Goal: Information Seeking & Learning: Find specific page/section

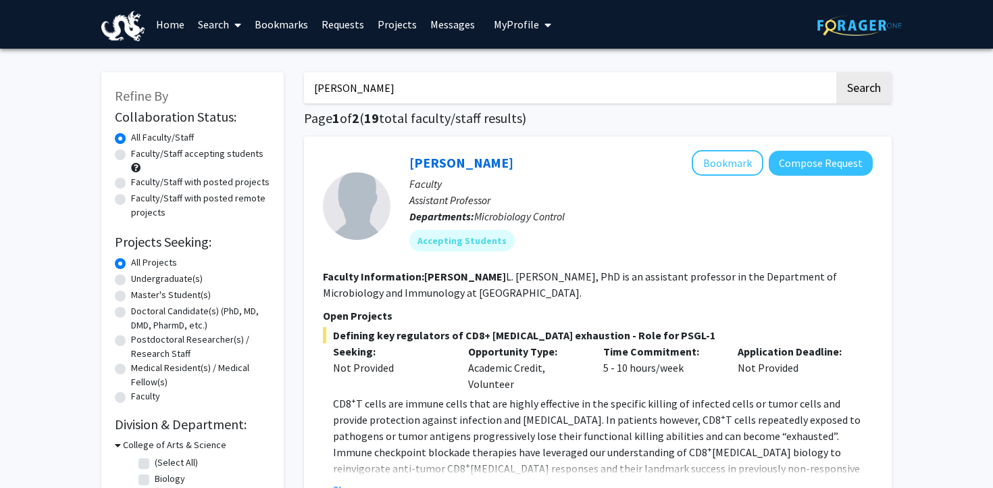
click at [168, 30] on link "Home" at bounding box center [170, 24] width 42 height 47
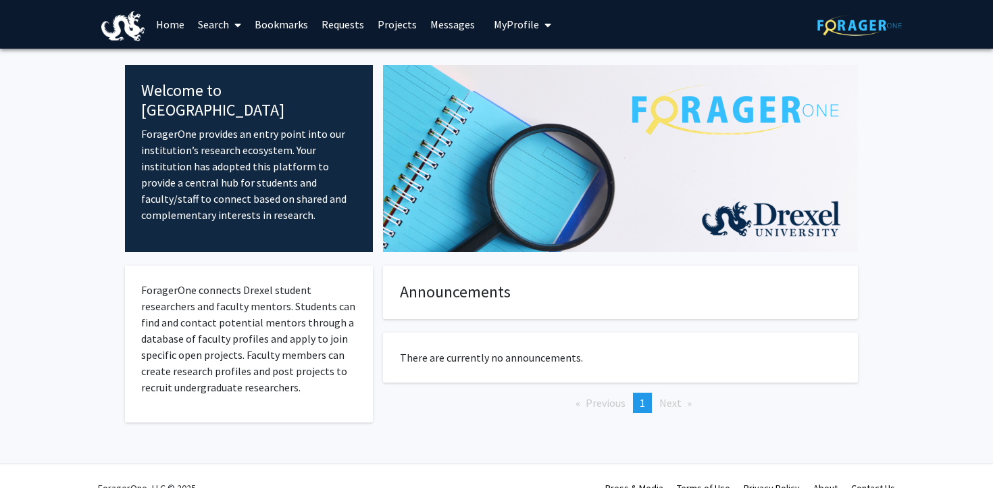
click at [208, 27] on link "Search" at bounding box center [219, 24] width 57 height 47
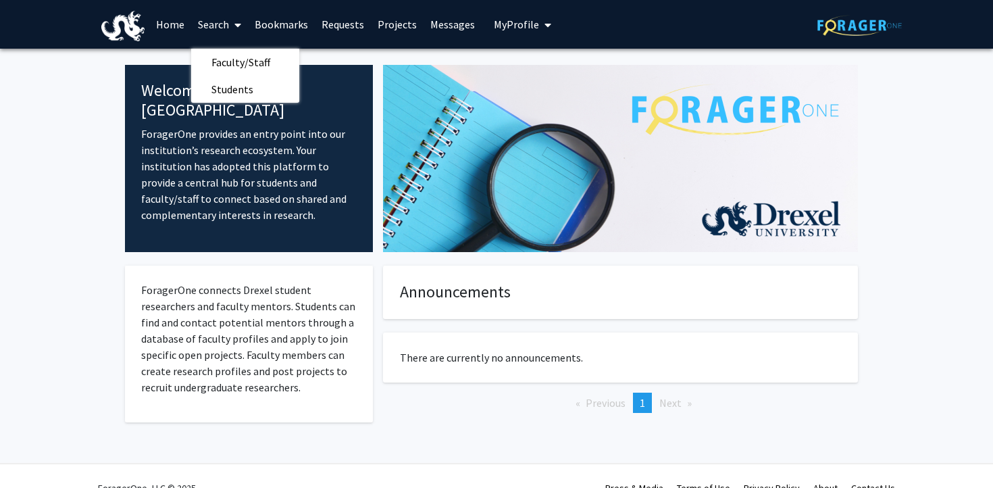
click at [186, 30] on link "Home" at bounding box center [170, 24] width 42 height 47
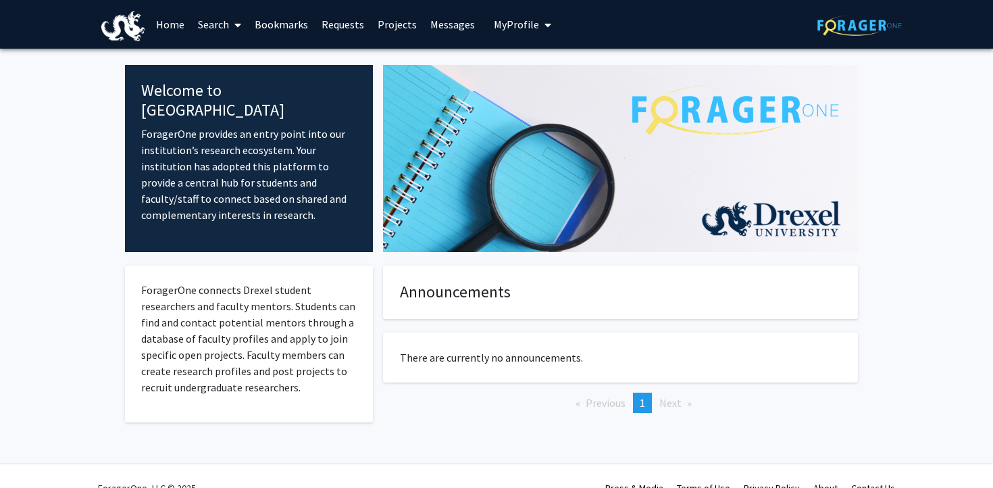
click at [391, 25] on link "Projects" at bounding box center [397, 24] width 53 height 47
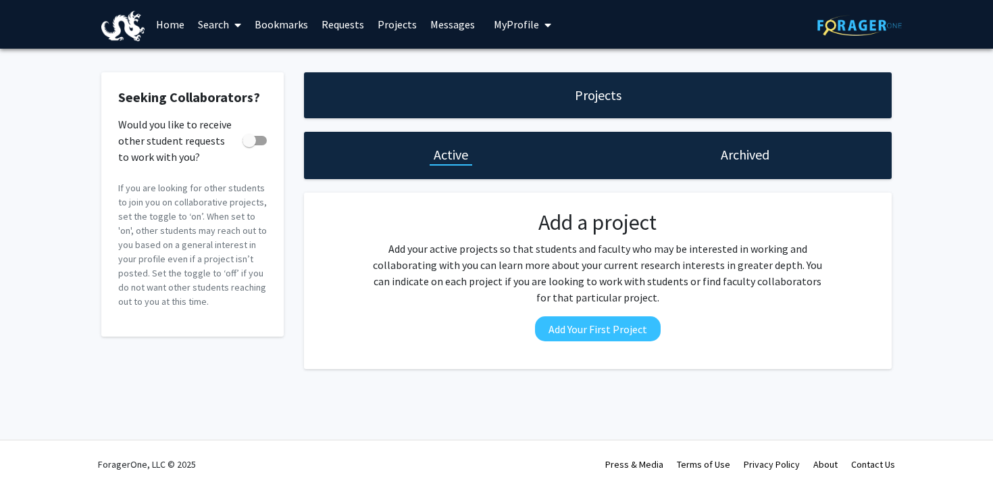
click at [460, 24] on link "Messages" at bounding box center [453, 24] width 58 height 47
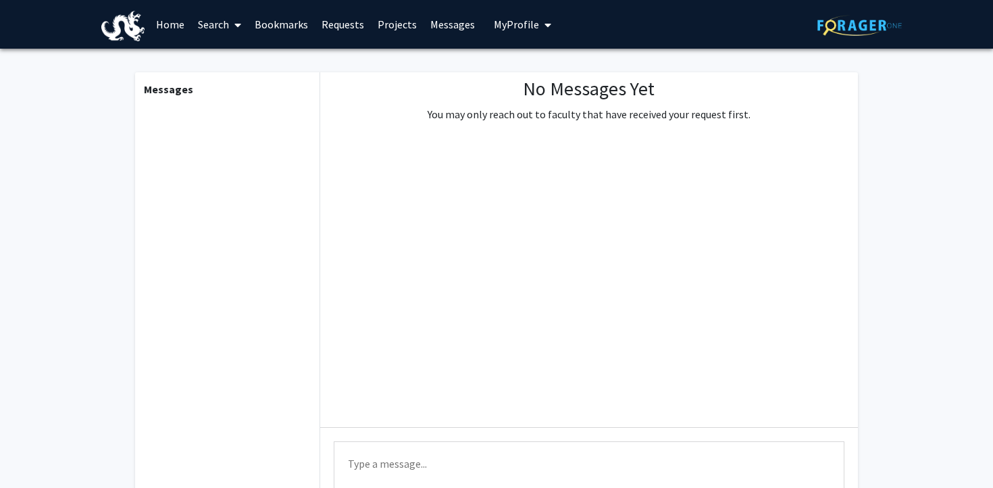
click at [526, 24] on span "My Profile" at bounding box center [516, 25] width 45 height 14
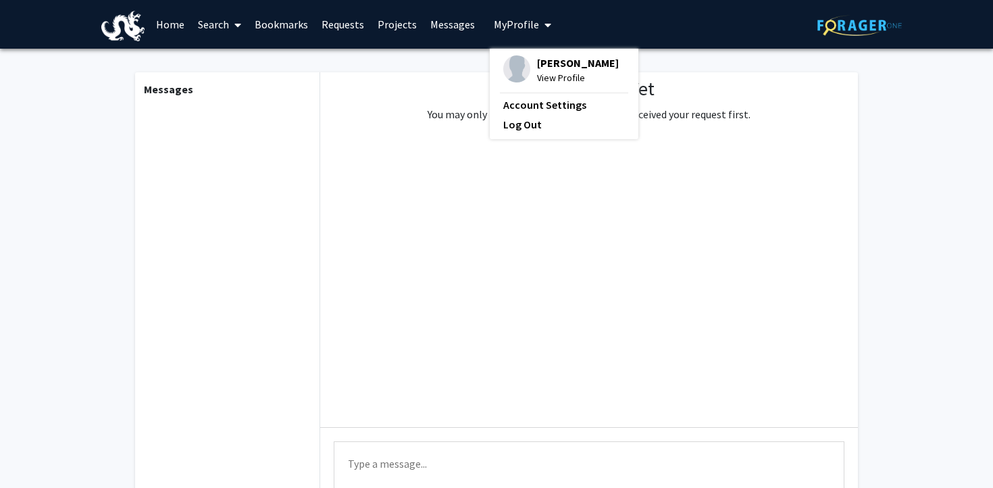
click at [288, 25] on link "Bookmarks" at bounding box center [281, 24] width 67 height 47
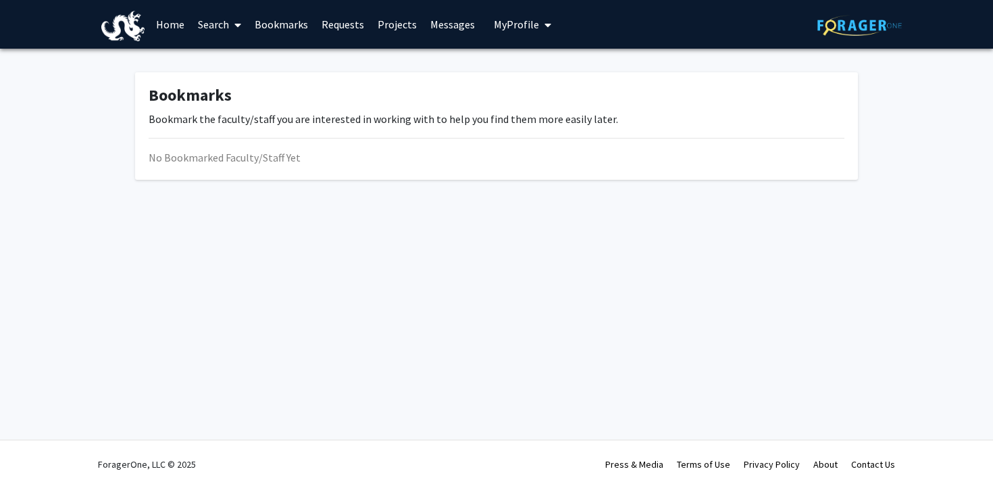
click at [225, 24] on link "Search" at bounding box center [219, 24] width 57 height 47
click at [235, 56] on span "Faculty/Staff" at bounding box center [240, 62] width 99 height 27
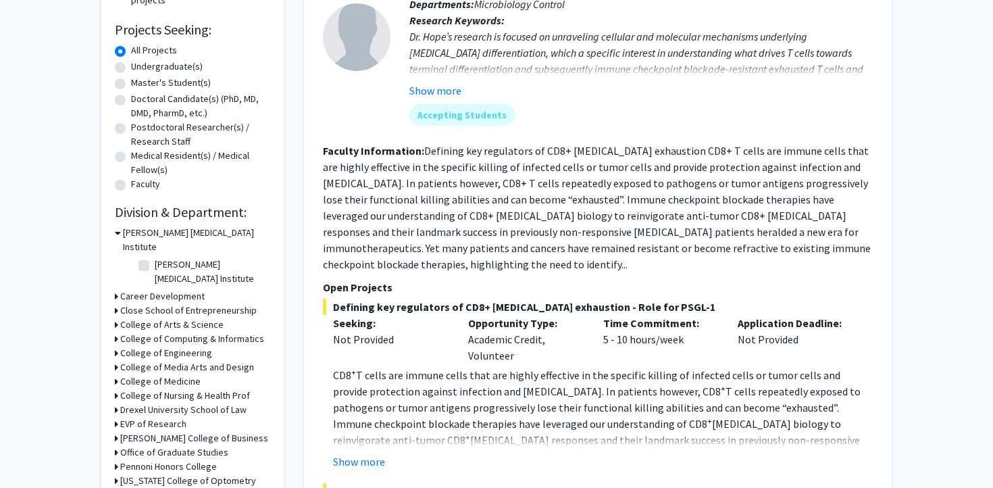
scroll to position [214, 0]
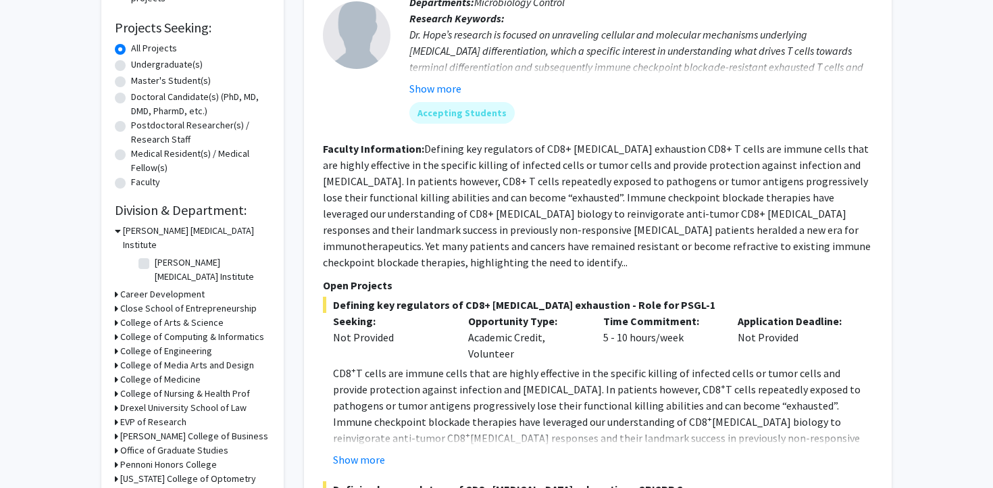
click at [166, 429] on h3 "[PERSON_NAME] College of Business" at bounding box center [194, 436] width 148 height 14
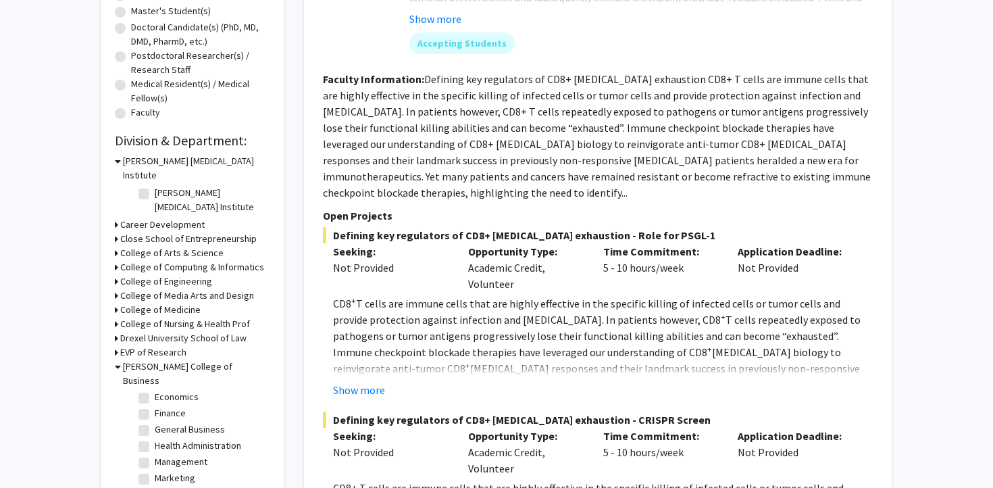
click at [158, 288] on h3 "College of Media Arts and Design" at bounding box center [187, 295] width 134 height 14
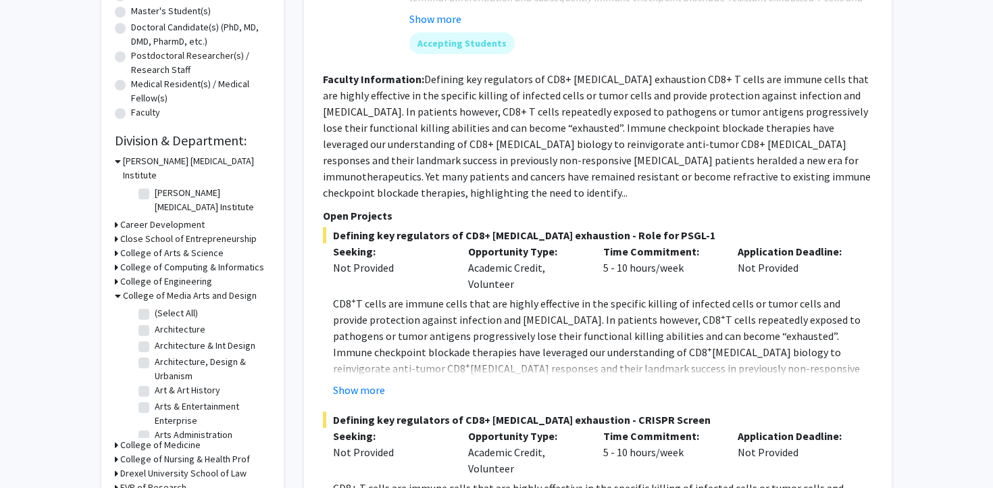
click at [144, 322] on fg-checkbox "Architecture Architecture" at bounding box center [203, 330] width 128 height 16
click at [155, 322] on label "Architecture" at bounding box center [180, 329] width 51 height 14
click at [155, 322] on input "Architecture" at bounding box center [159, 326] width 9 height 9
checkbox input "true"
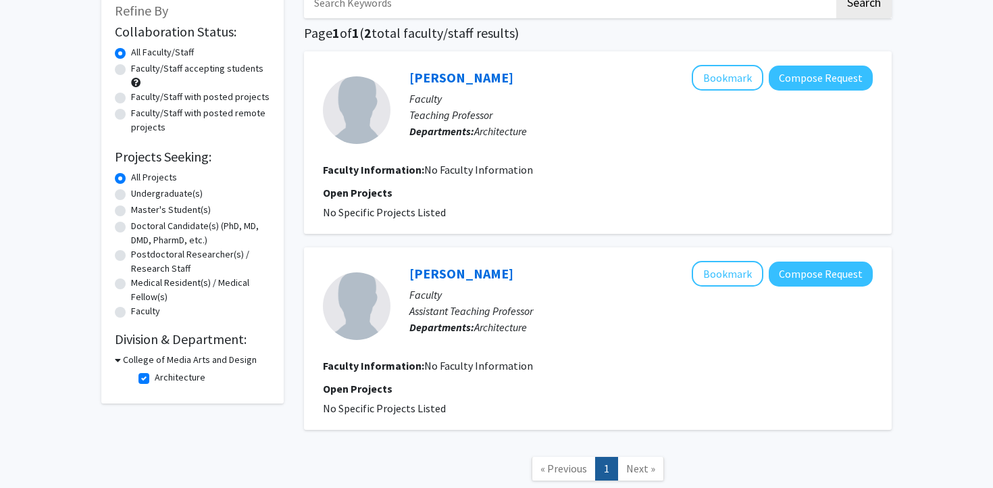
scroll to position [170, 0]
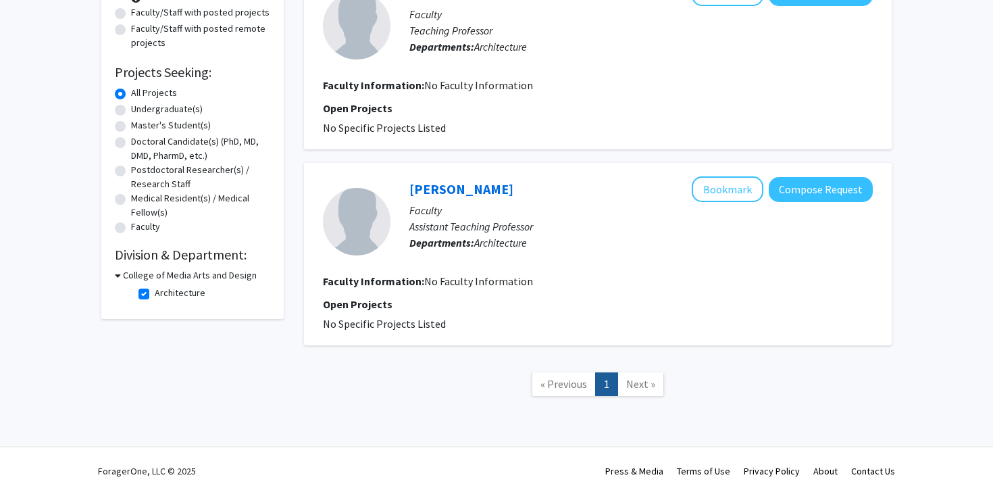
click at [155, 292] on label "Architecture" at bounding box center [180, 293] width 51 height 14
click at [155, 292] on input "Architecture" at bounding box center [159, 290] width 9 height 9
checkbox input "false"
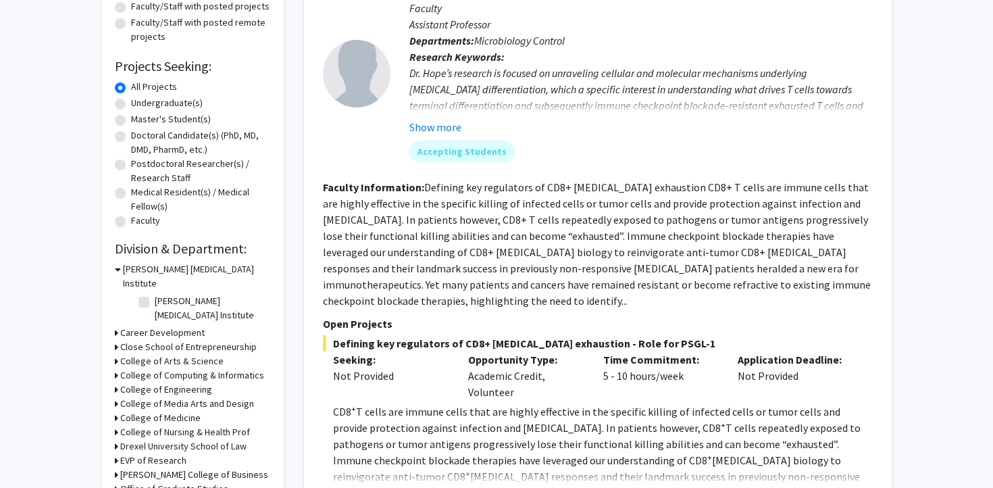
scroll to position [185, 0]
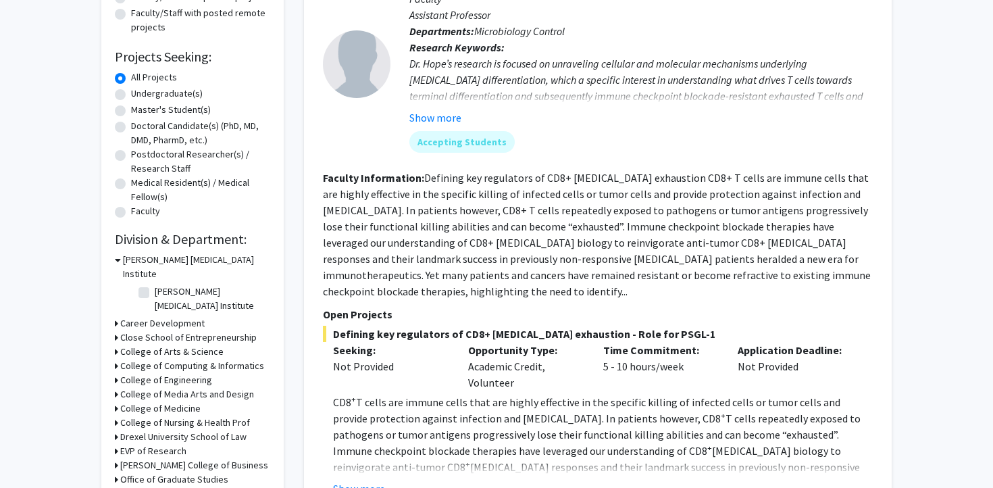
click at [119, 345] on div "College of Arts & Science" at bounding box center [192, 352] width 155 height 14
click at [117, 345] on icon at bounding box center [116, 352] width 3 height 14
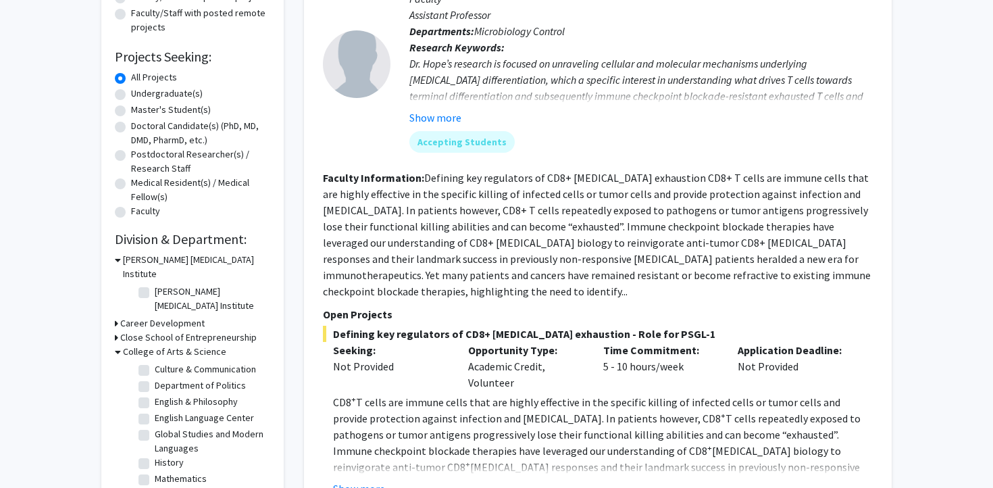
scroll to position [168, 0]
click at [155, 380] on label "Global Studies and Modern Languages" at bounding box center [211, 394] width 112 height 28
click at [155, 380] on input "Global Studies and Modern Languages" at bounding box center [159, 384] width 9 height 9
checkbox input "true"
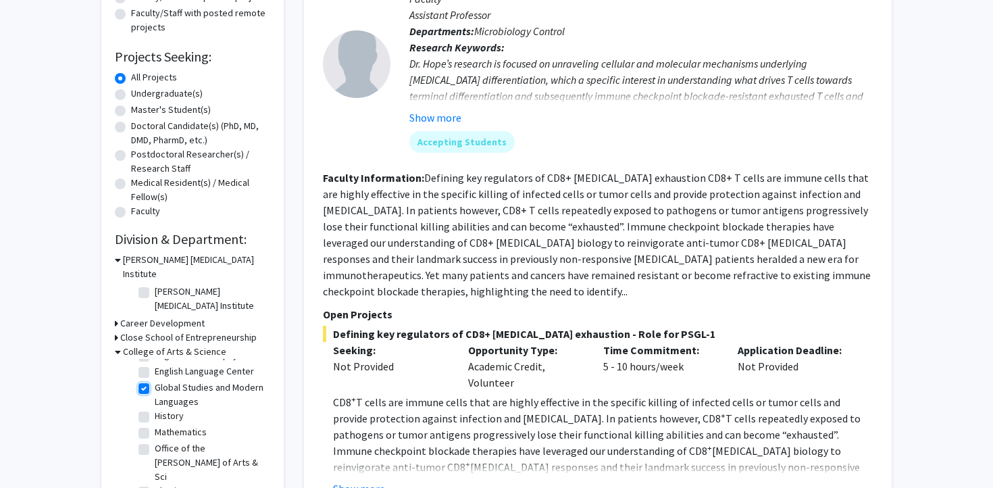
checkbox input "true"
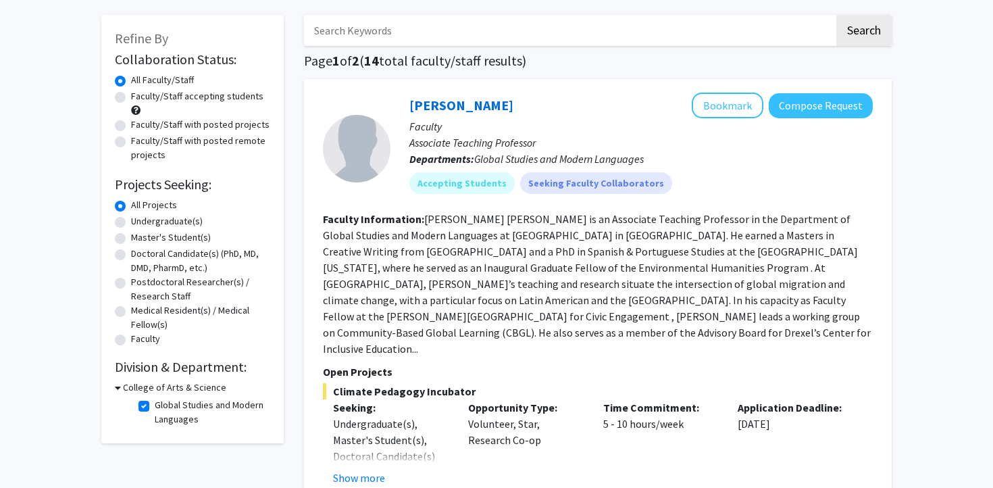
scroll to position [59, 0]
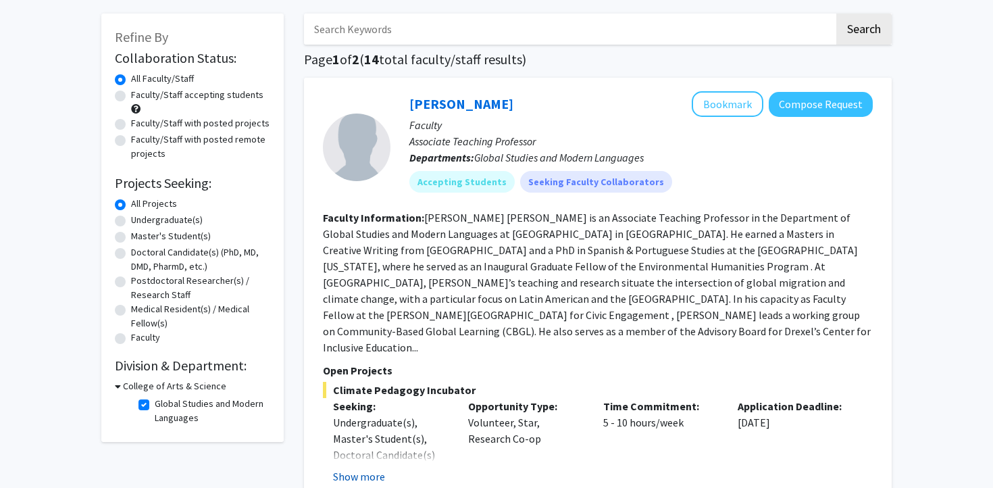
click at [351, 468] on button "Show more" at bounding box center [359, 476] width 52 height 16
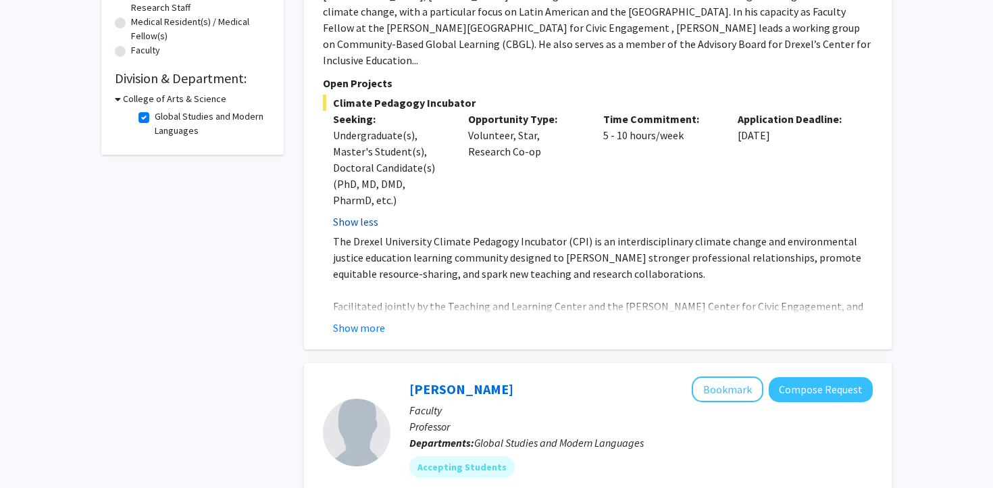
scroll to position [443, 0]
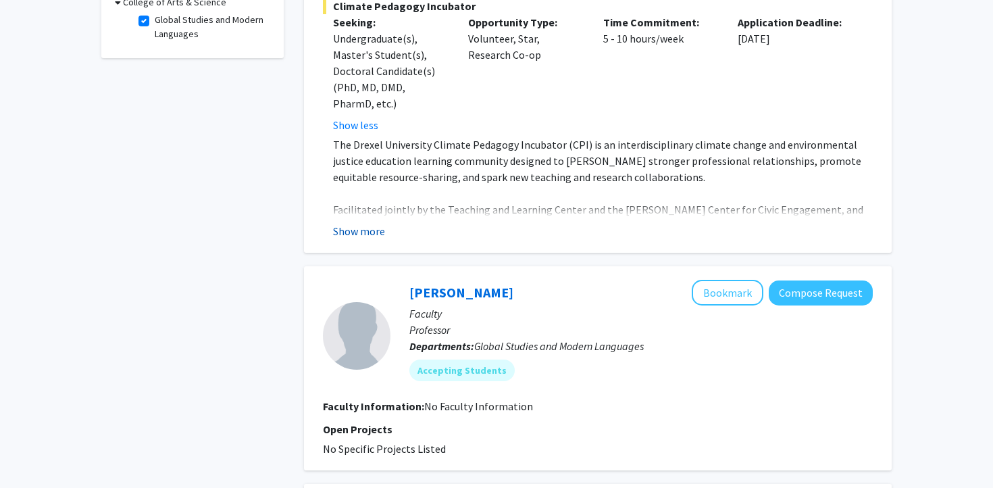
click at [356, 223] on button "Show more" at bounding box center [359, 231] width 52 height 16
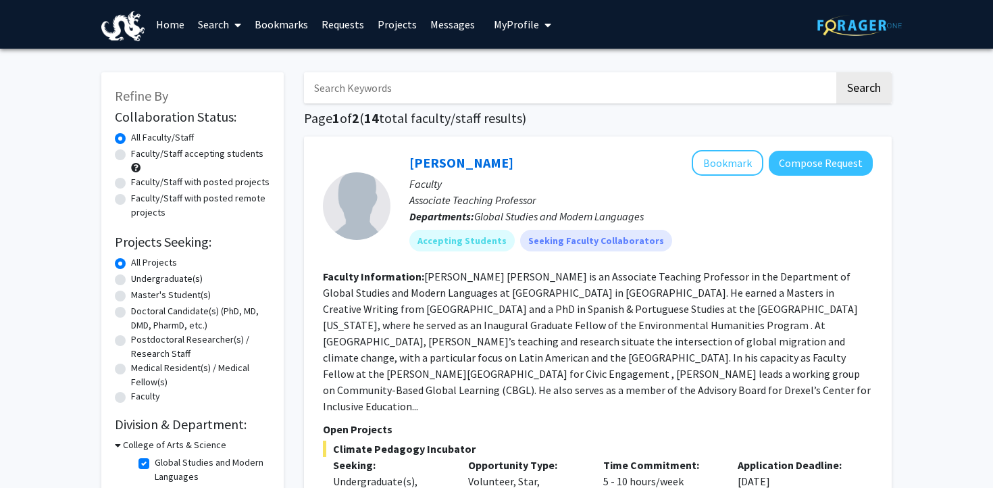
scroll to position [174, 0]
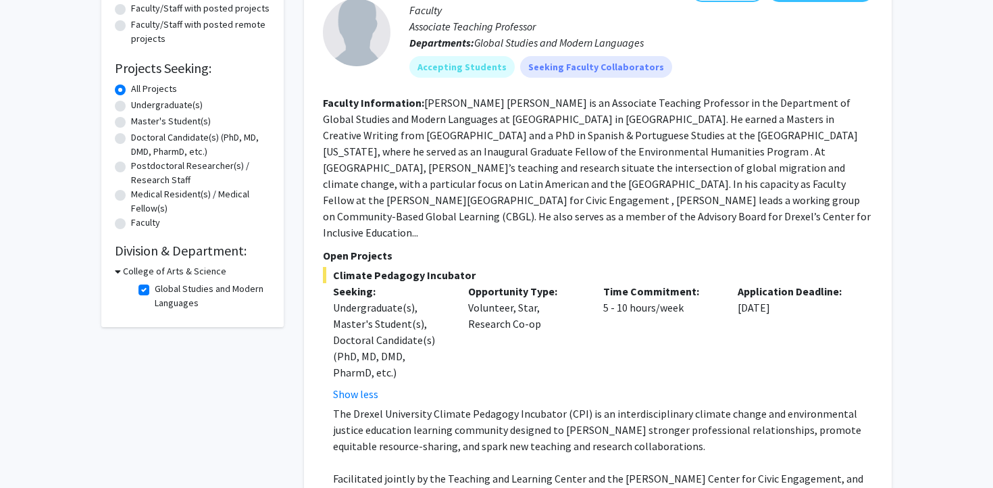
click at [126, 268] on h3 "College of Arts & Science" at bounding box center [174, 271] width 103 height 14
click at [126, 268] on h3 "College of Arts & Science" at bounding box center [171, 271] width 103 height 14
click at [139, 251] on h2 "Division & Department:" at bounding box center [192, 251] width 155 height 16
click at [155, 291] on label "Global Studies and Modern Languages" at bounding box center [211, 296] width 112 height 28
click at [155, 291] on input "Global Studies and Modern Languages" at bounding box center [159, 286] width 9 height 9
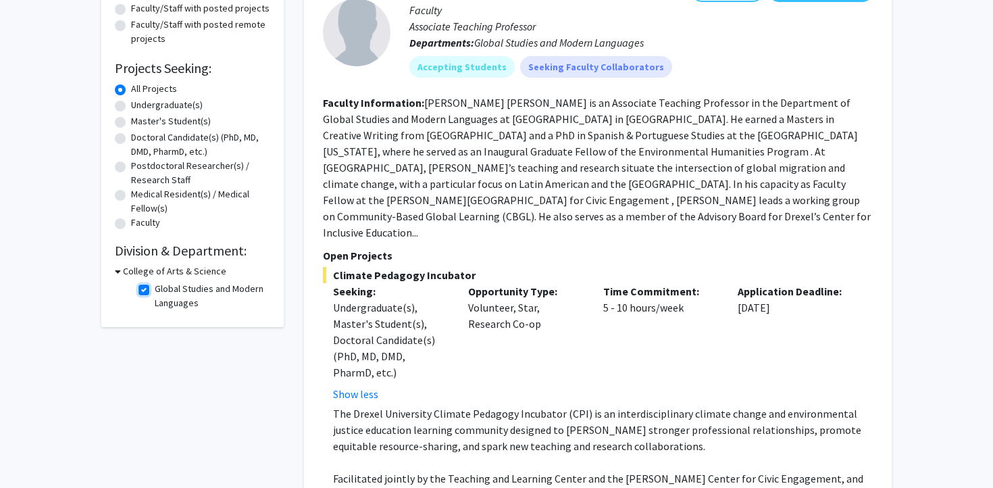
checkbox input "false"
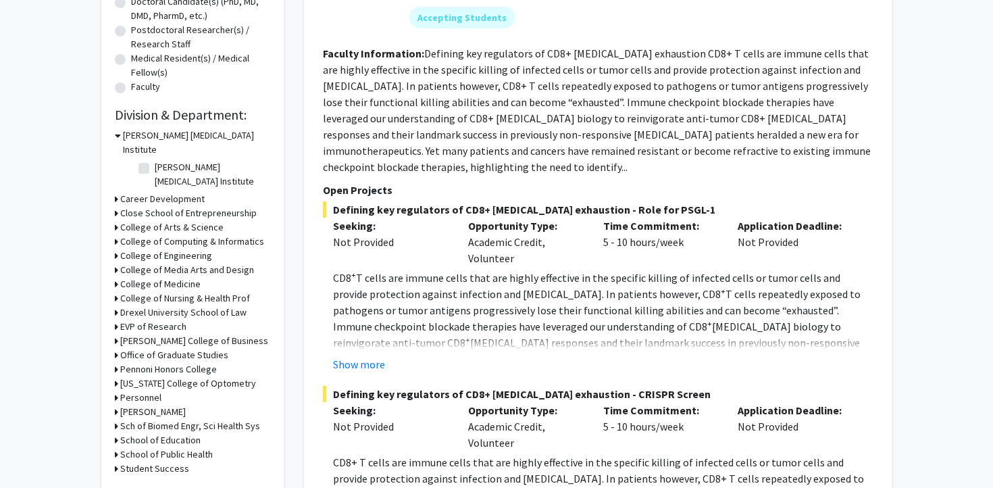
scroll to position [358, 0]
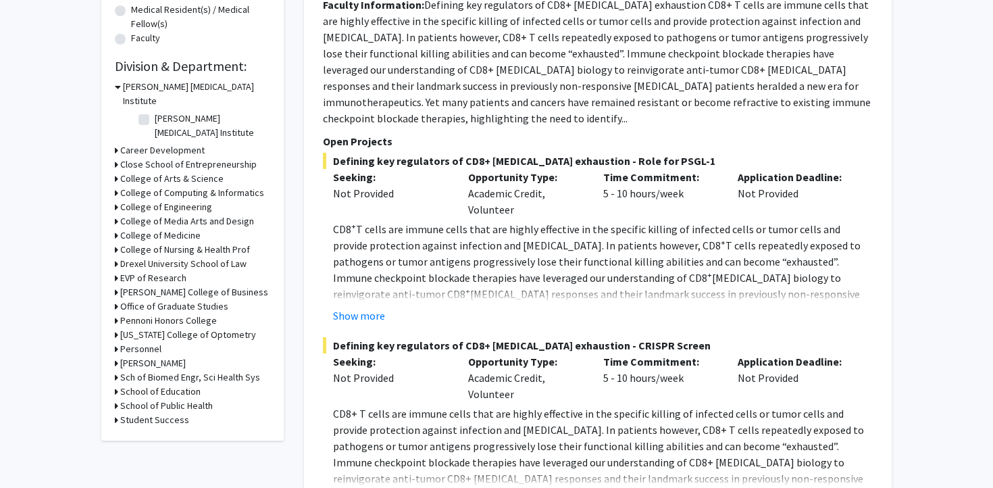
click at [149, 257] on h3 "Drexel University School of Law" at bounding box center [183, 264] width 126 height 14
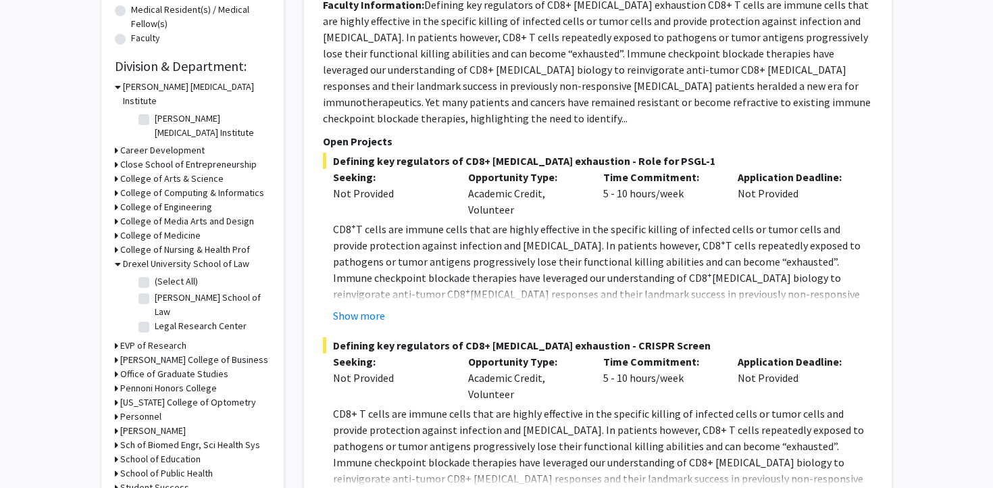
click at [151, 319] on fg-checkbox "Legal Research Center Legal Research Center" at bounding box center [203, 327] width 128 height 16
click at [155, 319] on label "Legal Research Center" at bounding box center [201, 326] width 92 height 14
click at [155, 319] on input "Legal Research Center" at bounding box center [159, 323] width 9 height 9
checkbox input "true"
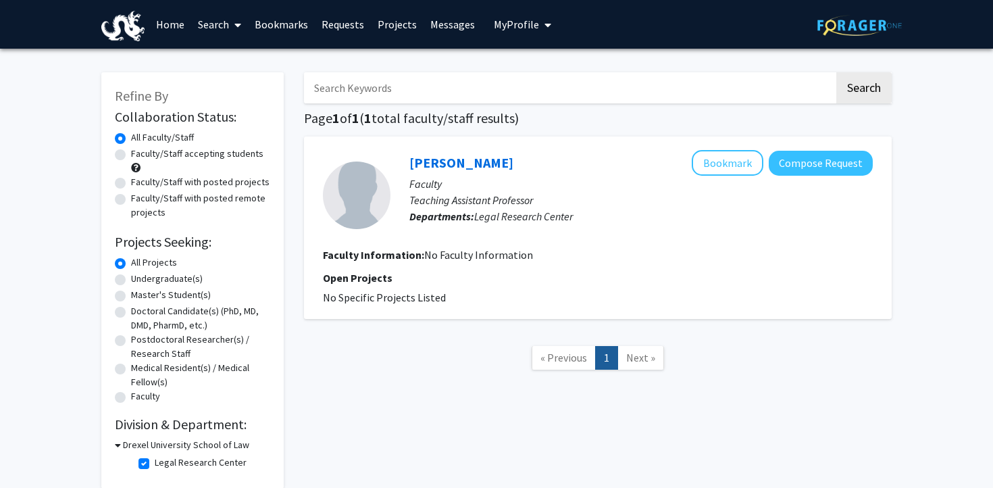
click at [200, 24] on link "Search" at bounding box center [219, 24] width 57 height 47
click at [229, 64] on span "Faculty/Staff" at bounding box center [240, 62] width 99 height 27
checkbox input "false"
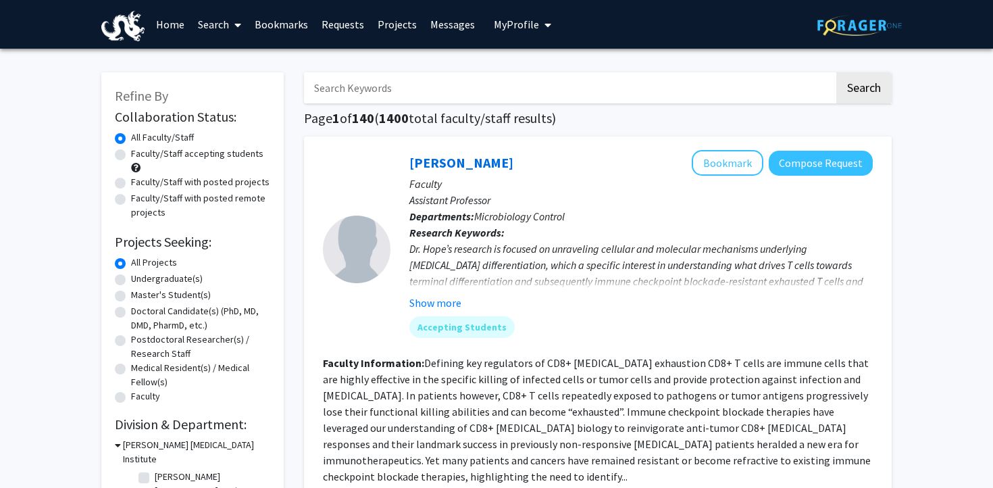
click at [337, 95] on input "Search Keywords" at bounding box center [569, 87] width 530 height 31
click at [836, 72] on button "Search" at bounding box center [863, 87] width 55 height 31
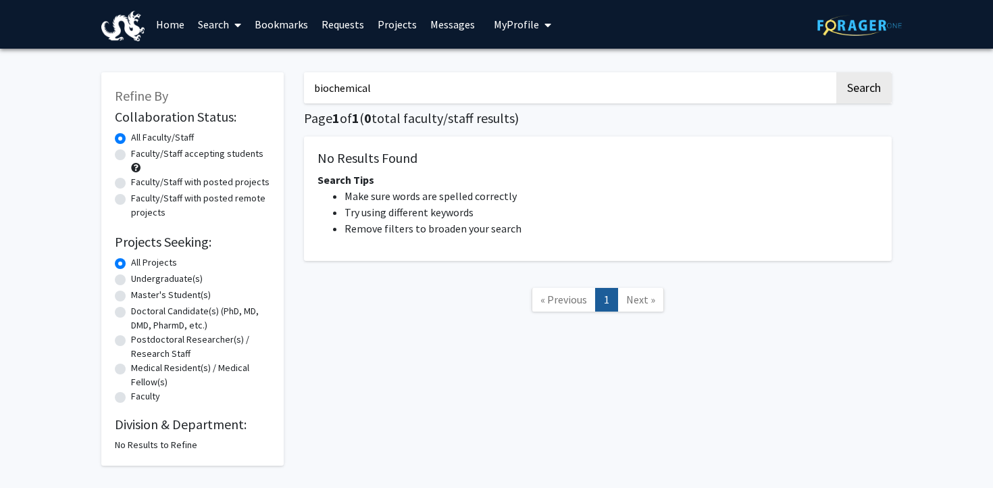
scroll to position [49, 0]
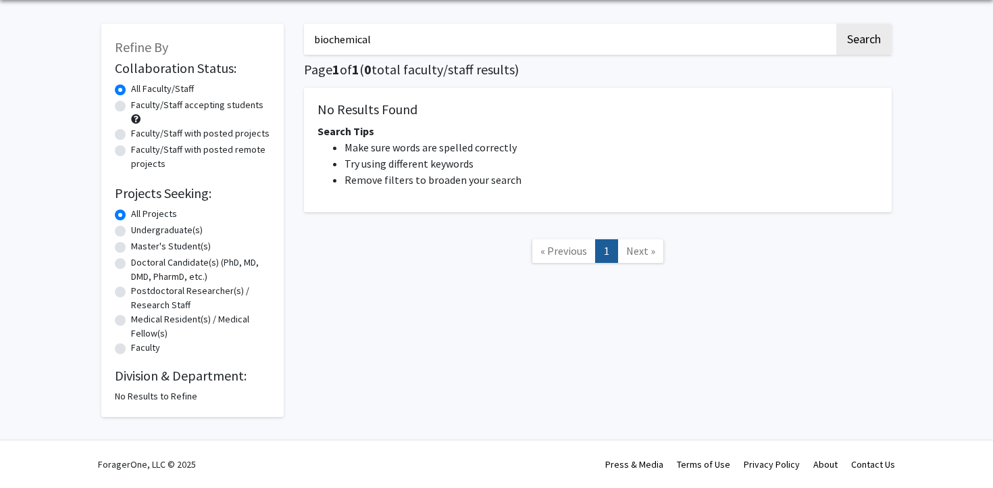
click at [411, 37] on input "biochemical" at bounding box center [569, 39] width 530 height 31
type input "chemistry"
click at [836, 24] on button "Search" at bounding box center [863, 39] width 55 height 31
